Goal: Task Accomplishment & Management: Complete application form

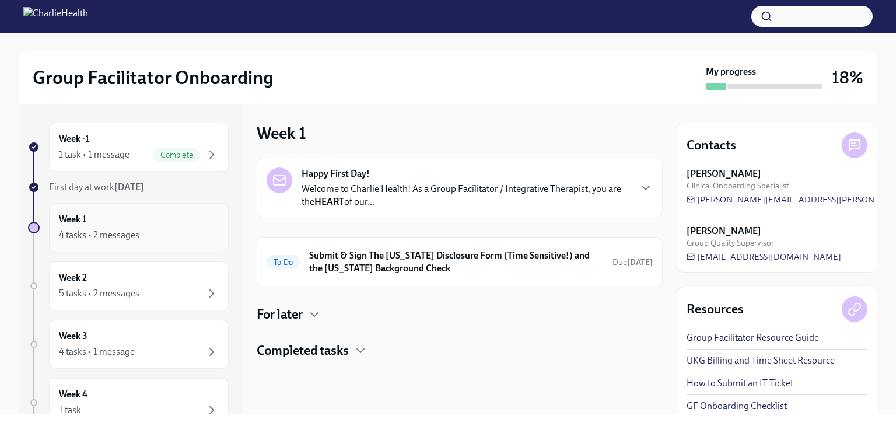
click at [162, 216] on div "Week 1 4 tasks • 2 messages" at bounding box center [139, 227] width 160 height 29
click at [447, 264] on h6 "Submit & Sign The [US_STATE] Disclosure Form (Time Sensitive!) and the [US_STAT…" at bounding box center [456, 262] width 294 height 26
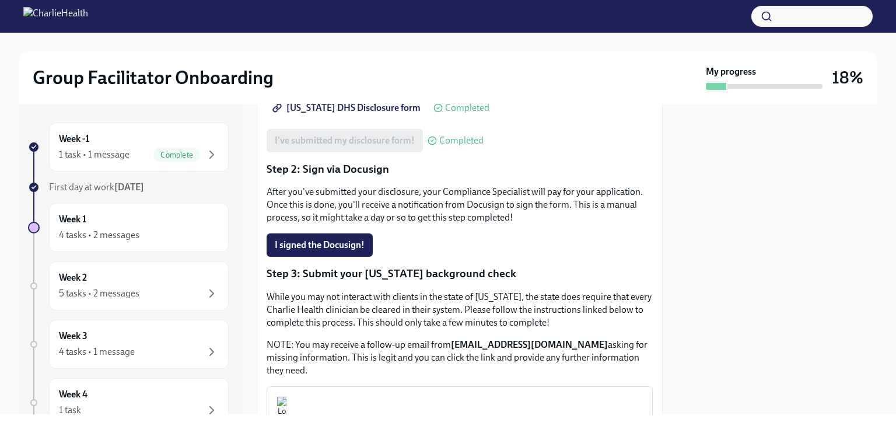
scroll to position [218, 0]
click at [36, 89] on div "Group Facilitator Onboarding My progress 18%" at bounding box center [448, 77] width 831 height 25
click at [187, 228] on div "4 tasks • 2 messages" at bounding box center [139, 235] width 160 height 14
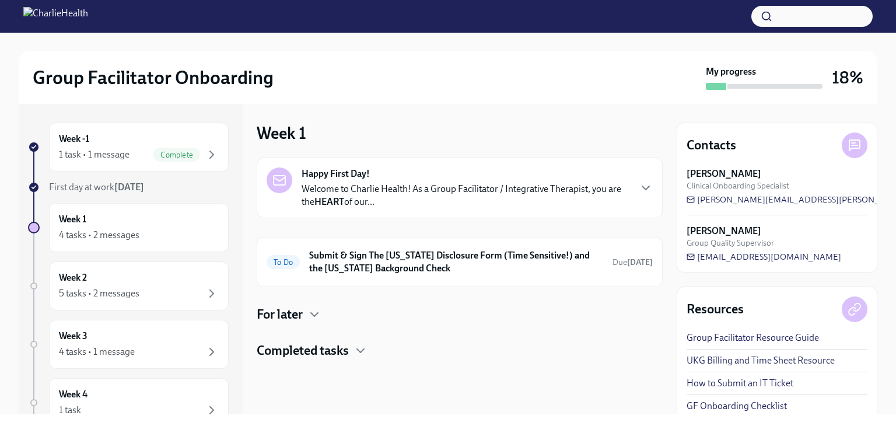
click at [268, 313] on h4 "For later" at bounding box center [280, 315] width 46 height 18
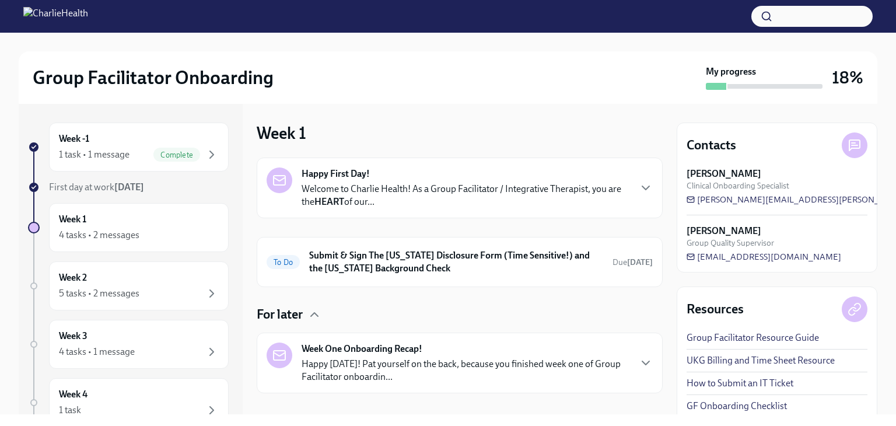
scroll to position [51, 0]
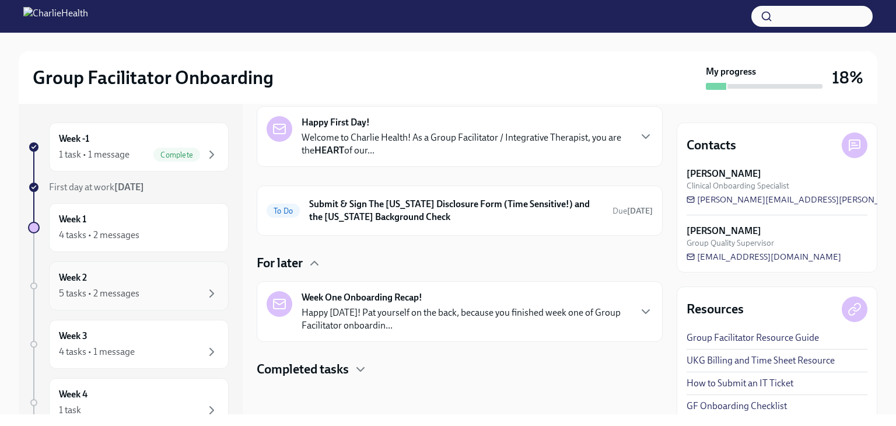
click at [149, 282] on div "Week 2 5 tasks • 2 messages" at bounding box center [139, 285] width 160 height 29
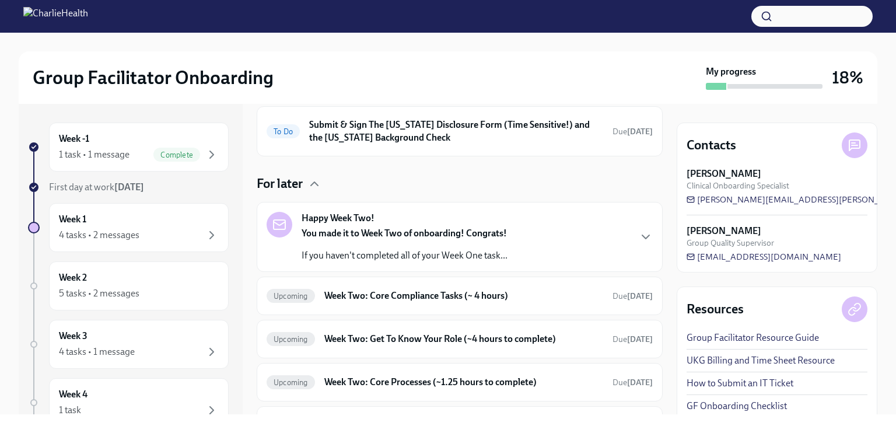
click at [386, 221] on div "Happy Week Two! You made it to Week Two of onboarding! Congrats! If you haven't…" at bounding box center [405, 237] width 206 height 50
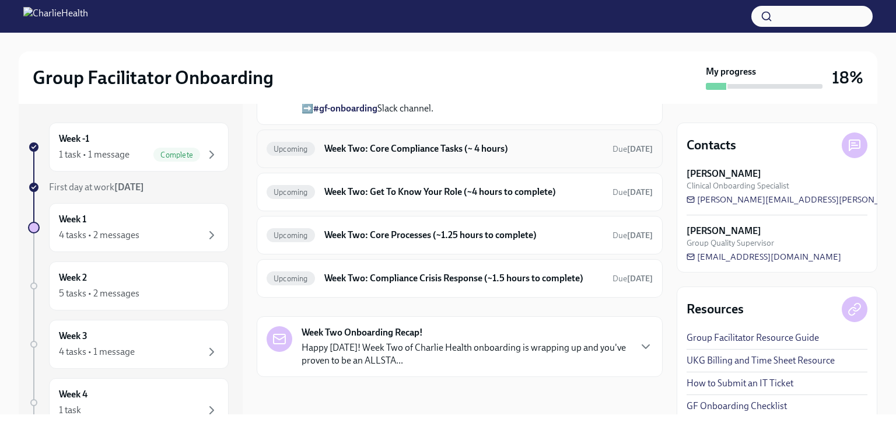
scroll to position [546, 0]
click at [494, 155] on h6 "Week Two: Core Compliance Tasks (~ 4 hours)" at bounding box center [463, 148] width 279 height 13
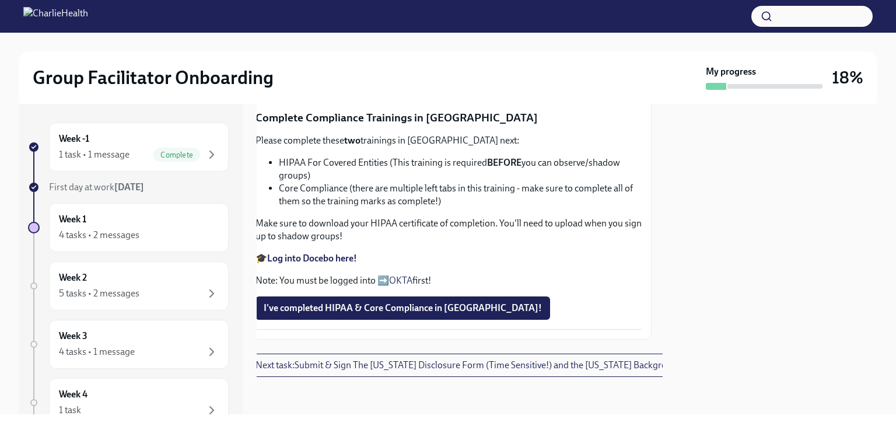
scroll to position [492, 0]
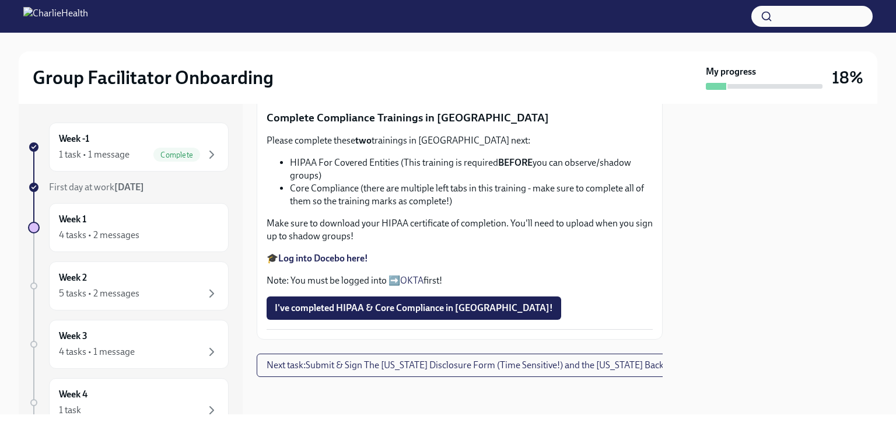
click at [427, 13] on strong "Complete your CPR & First Aid training HERE" at bounding box center [370, 7] width 184 height 11
click at [338, 85] on span "Upload Upload CPR Certificate" at bounding box center [342, 80] width 135 height 12
click at [0, 0] on input "Upload Upload CPR Certificate" at bounding box center [0, 0] width 0 height 0
click at [385, 85] on span "Upload Upload CPR Certificate" at bounding box center [342, 80] width 135 height 12
click at [0, 0] on input "Upload Upload CPR Certificate" at bounding box center [0, 0] width 0 height 0
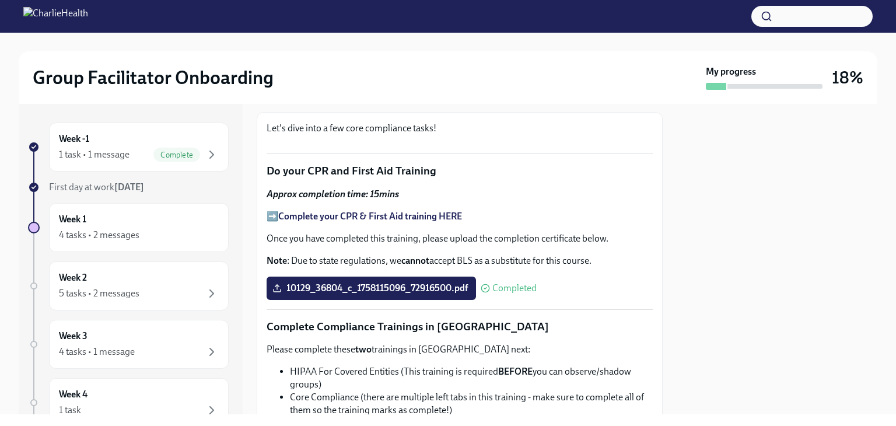
scroll to position [0, 0]
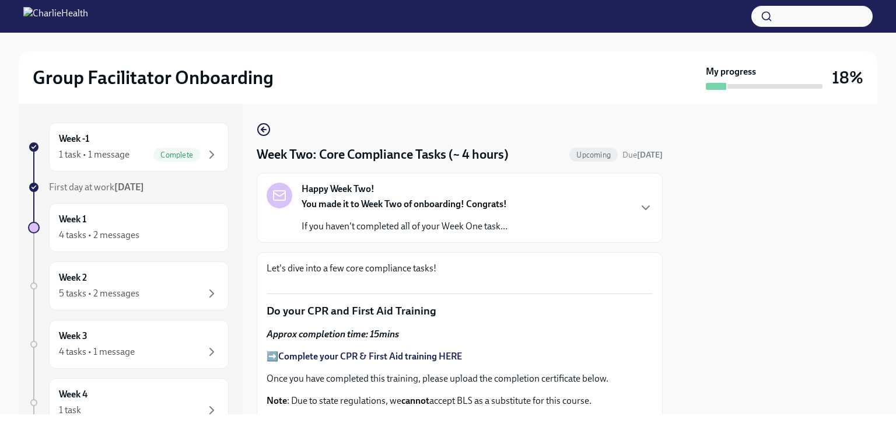
click at [639, 187] on div "Happy Week Two! You made it to Week Two of onboarding! Congrats! If you haven't…" at bounding box center [460, 208] width 386 height 50
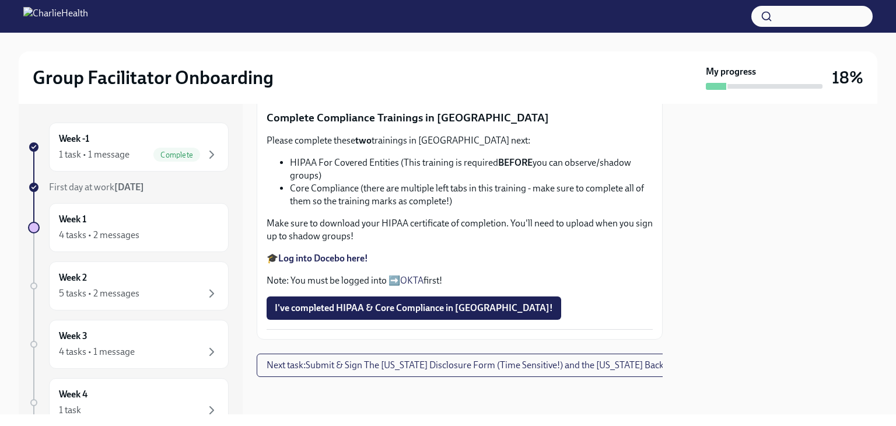
scroll to position [1117, 0]
